Goal: Information Seeking & Learning: Learn about a topic

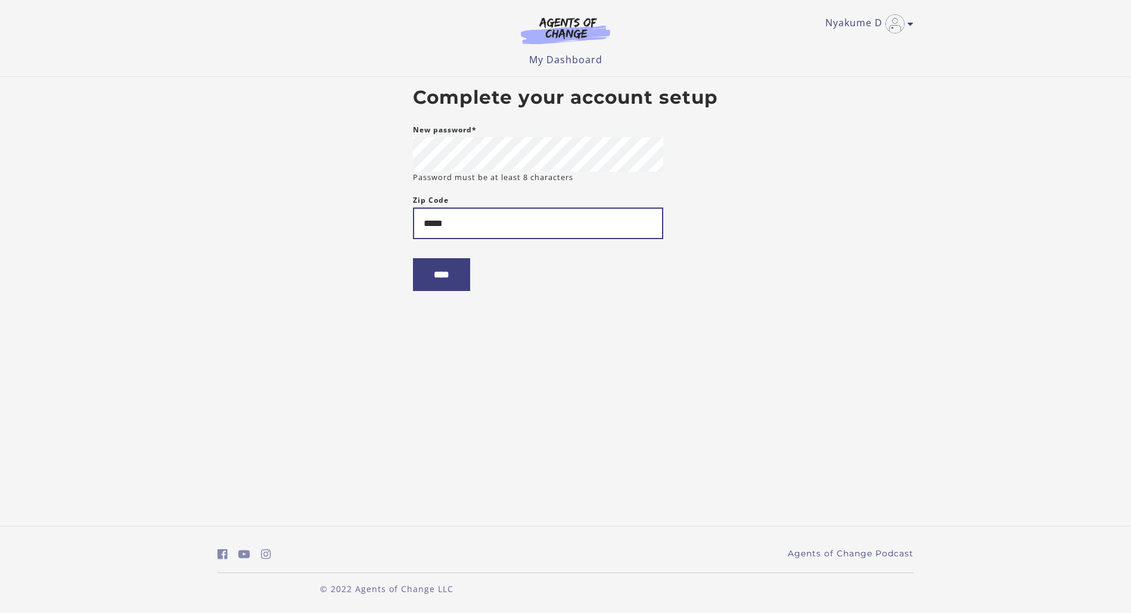
type input "*****"
click at [413, 258] on input "****" at bounding box center [441, 274] width 57 height 33
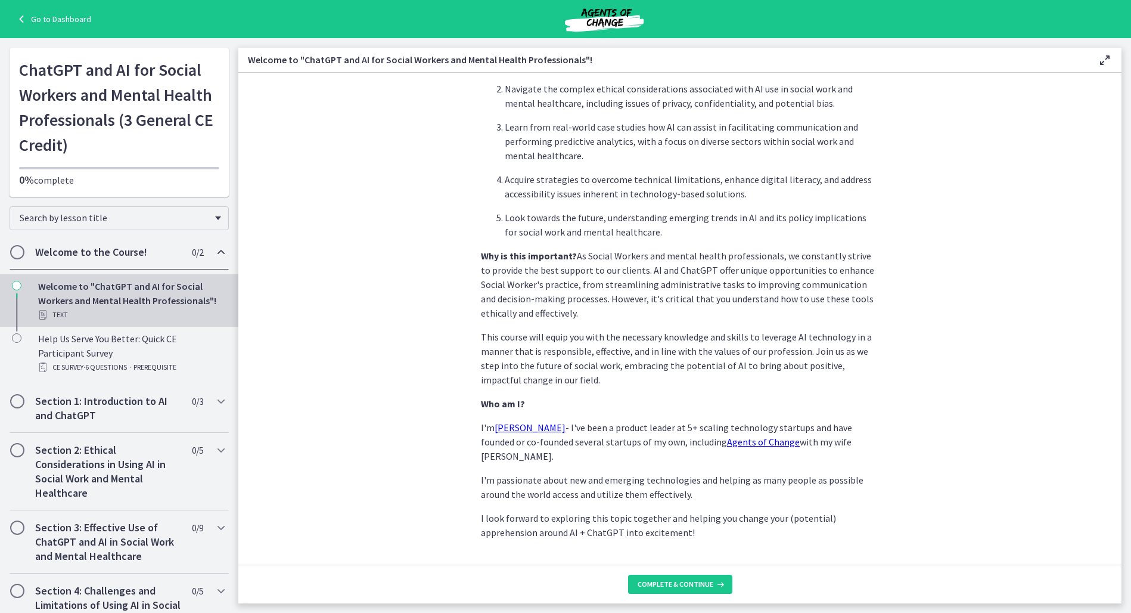
scroll to position [429, 0]
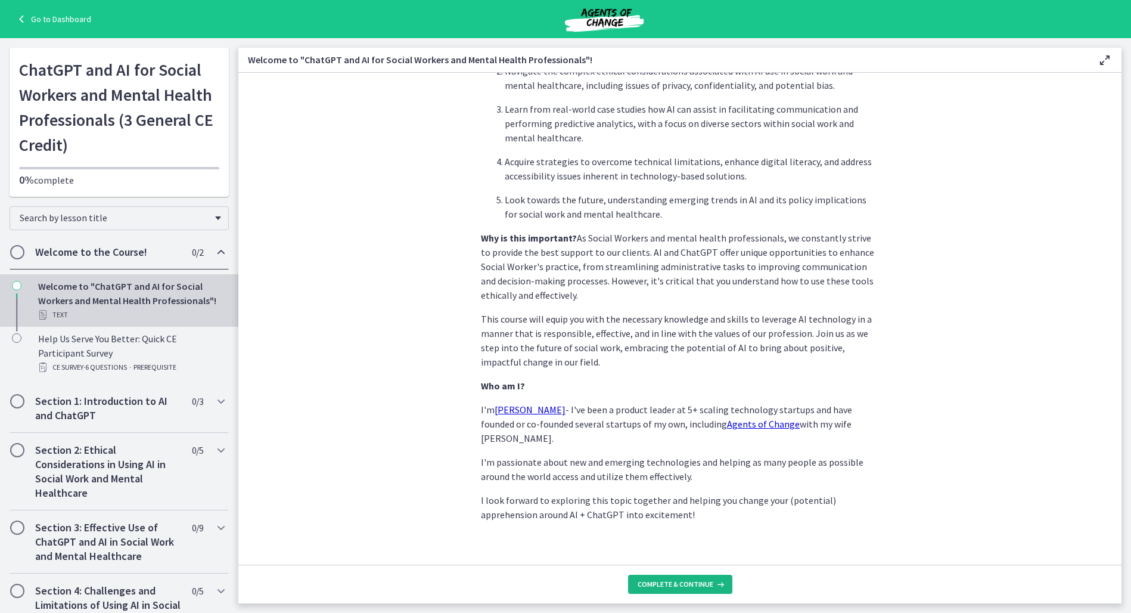
click at [671, 587] on span "Complete & continue" at bounding box center [676, 584] width 76 height 10
